Goal: Task Accomplishment & Management: Manage account settings

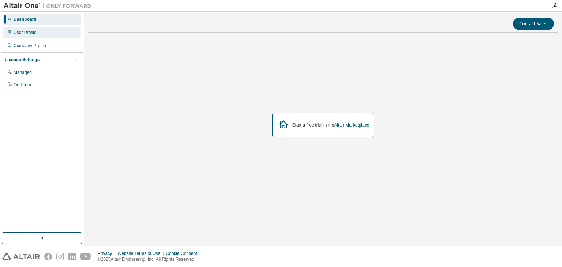
click at [31, 36] on div "User Profile" at bounding box center [42, 33] width 78 height 12
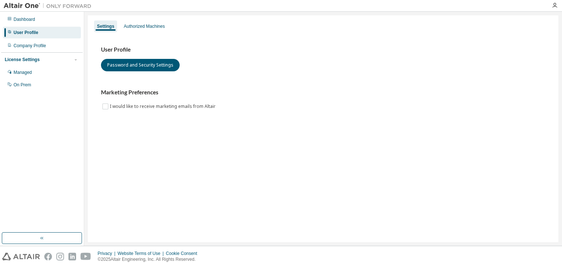
click at [38, 26] on div "Dashboard User Profile Company Profile License Settings Managed On Prem" at bounding box center [42, 52] width 82 height 79
click at [38, 44] on div "Company Profile" at bounding box center [30, 46] width 33 height 6
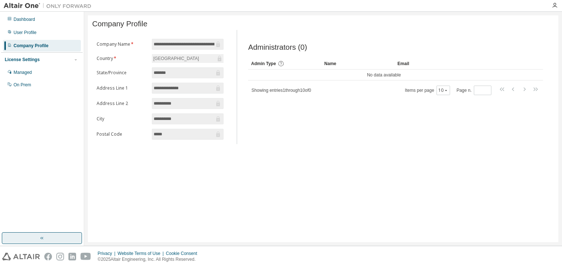
click at [44, 236] on icon "button" at bounding box center [42, 238] width 6 height 6
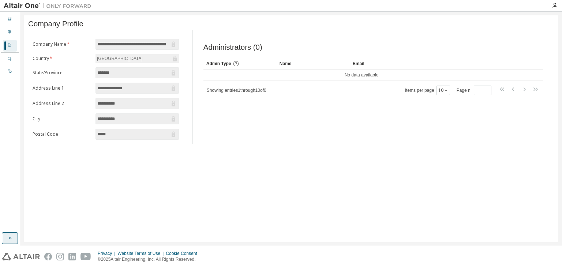
click at [9, 242] on button "button" at bounding box center [10, 239] width 16 height 12
